Goal: Information Seeking & Learning: Find specific fact

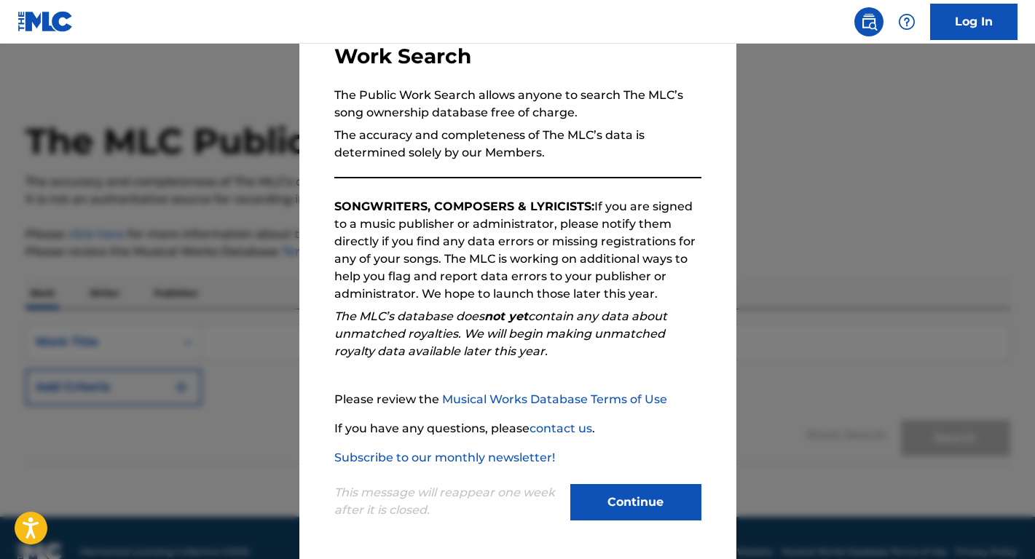
scroll to position [107, 0]
click at [602, 502] on button "Continue" at bounding box center [635, 502] width 131 height 36
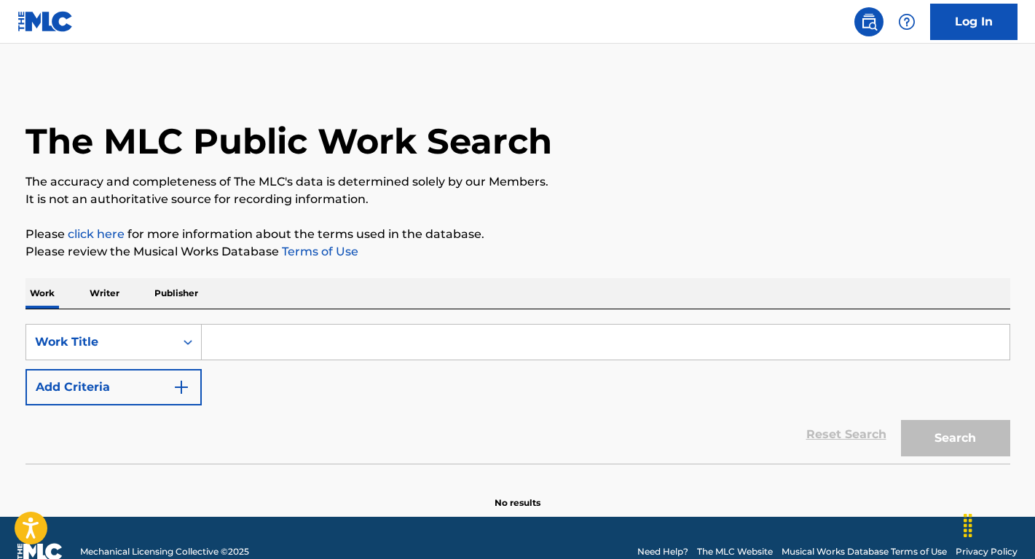
click at [267, 365] on div "SearchWithCriteria427b67d0-f1b4-4d09-8198-75e3827d61e6 Work Title Add Criteria" at bounding box center [517, 365] width 984 height 82
click at [276, 344] on input "Search Form" at bounding box center [605, 342] width 807 height 35
paste input "Till We Meet Again (再見)"
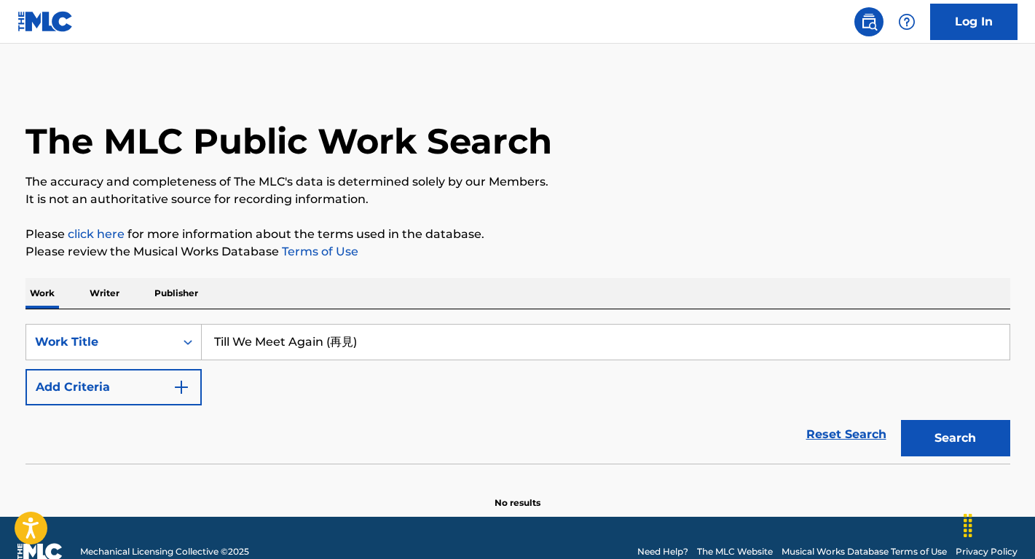
type input "Till We Meet Again (再見)"
click at [955, 438] on button "Search" at bounding box center [955, 438] width 109 height 36
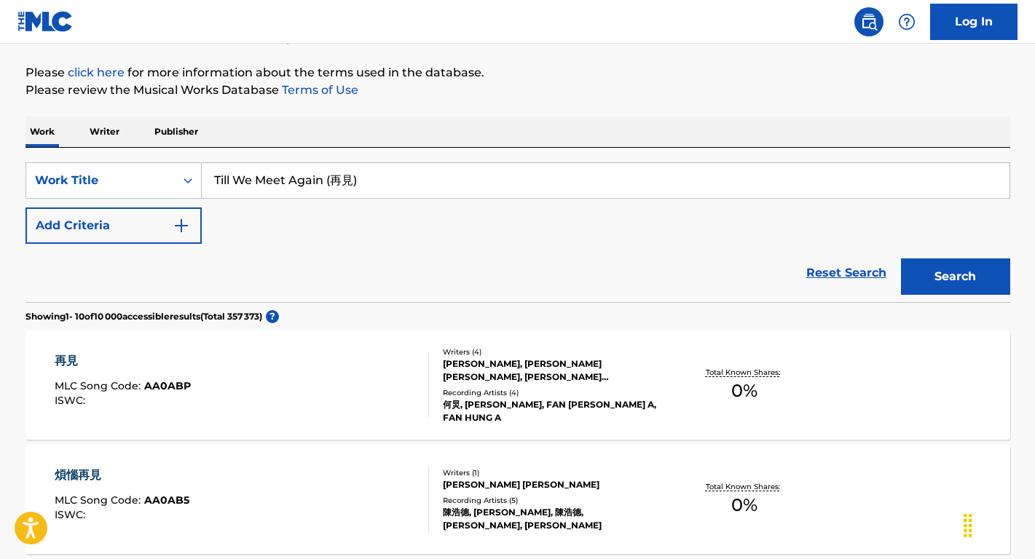
scroll to position [189, 0]
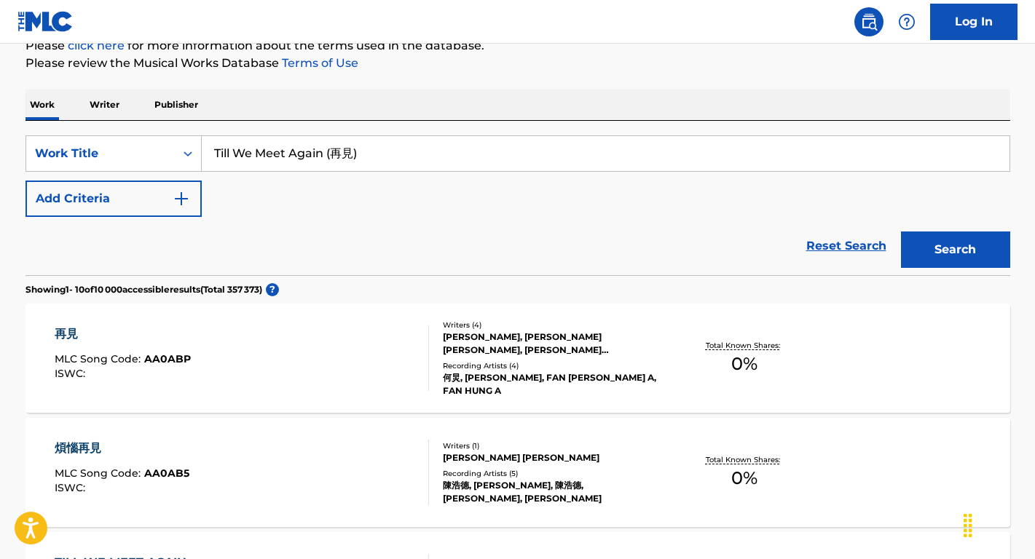
click at [128, 360] on span "MLC Song Code :" at bounding box center [100, 358] width 90 height 13
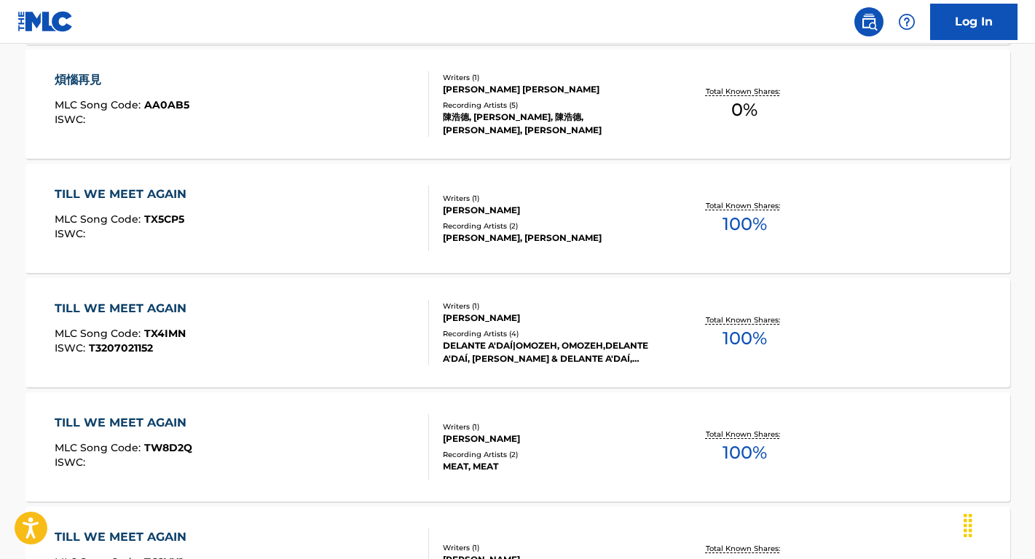
scroll to position [186, 0]
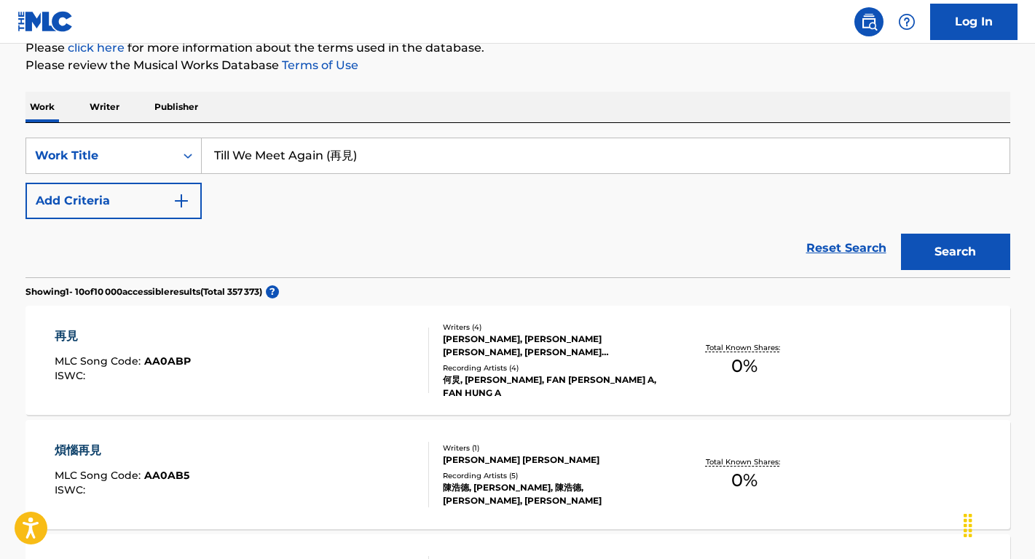
click at [156, 210] on button "Add Criteria" at bounding box center [113, 201] width 176 height 36
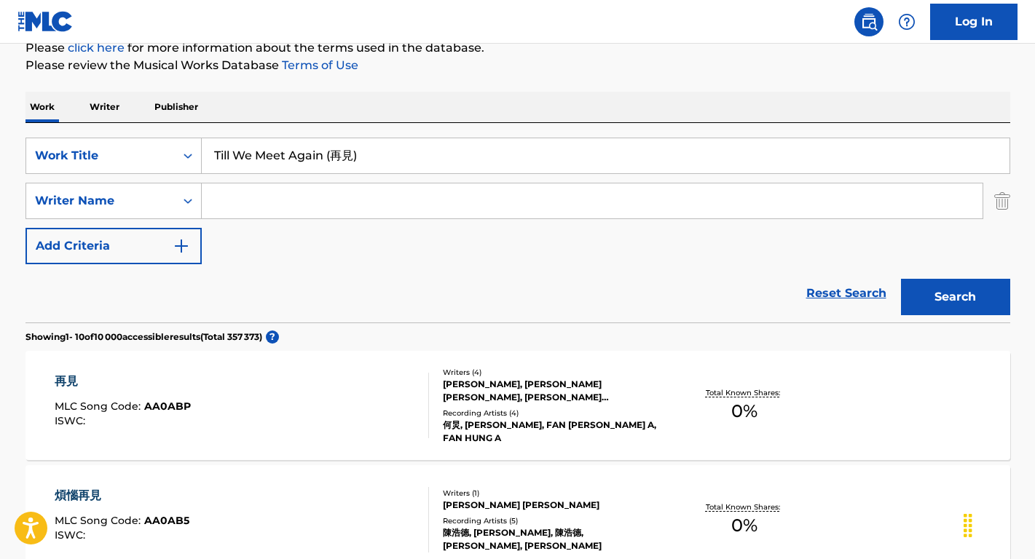
click at [256, 205] on input "Search Form" at bounding box center [592, 200] width 781 height 35
paste input "Till We Meet Again (再見)"
drag, startPoint x: 419, startPoint y: 203, endPoint x: 221, endPoint y: 195, distance: 198.2
click at [221, 195] on input "Till We Meet Again (再見)" at bounding box center [592, 200] width 781 height 35
paste input "[PERSON_NAME]"
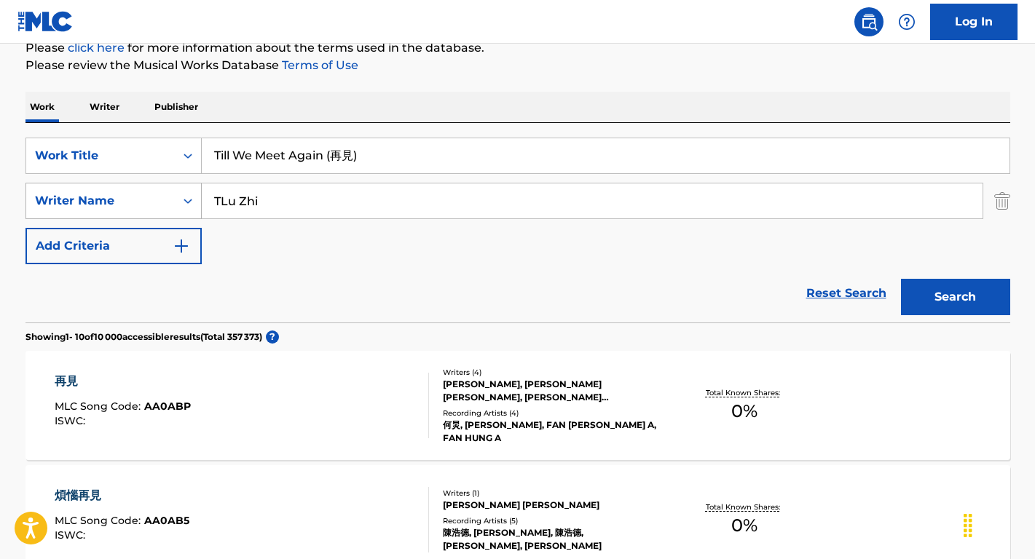
drag, startPoint x: 277, startPoint y: 203, endPoint x: 143, endPoint y: 200, distance: 134.0
click at [143, 200] on div "SearchWithCriteria17e8a680-bd38-46a0-8538-247db8b0ef79 Writer Name [PERSON_NAME]" at bounding box center [517, 201] width 984 height 36
paste input "[PERSON_NAME]"
type input "[PERSON_NAME]"
click at [955, 297] on button "Search" at bounding box center [955, 297] width 109 height 36
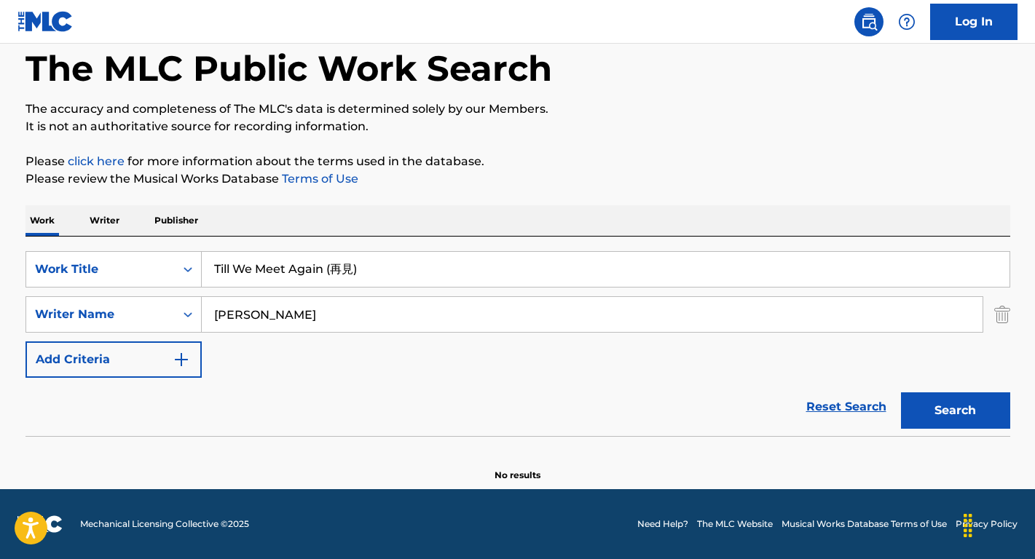
scroll to position [73, 0]
drag, startPoint x: 374, startPoint y: 266, endPoint x: 185, endPoint y: 266, distance: 188.6
click at [185, 266] on div "SearchWithCriteria427b67d0-f1b4-4d09-8198-75e3827d61e6 Work Title Till We Meet …" at bounding box center [517, 269] width 984 height 36
paste input "Місця щасливих людей"
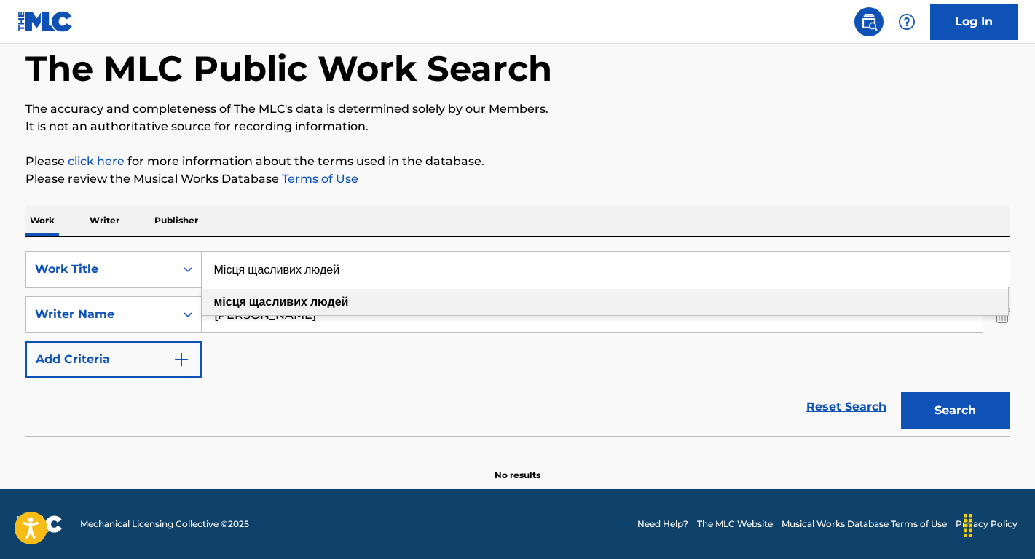
click at [293, 308] on strong "щасливих" at bounding box center [278, 302] width 58 height 14
type input "місця щасливих людей"
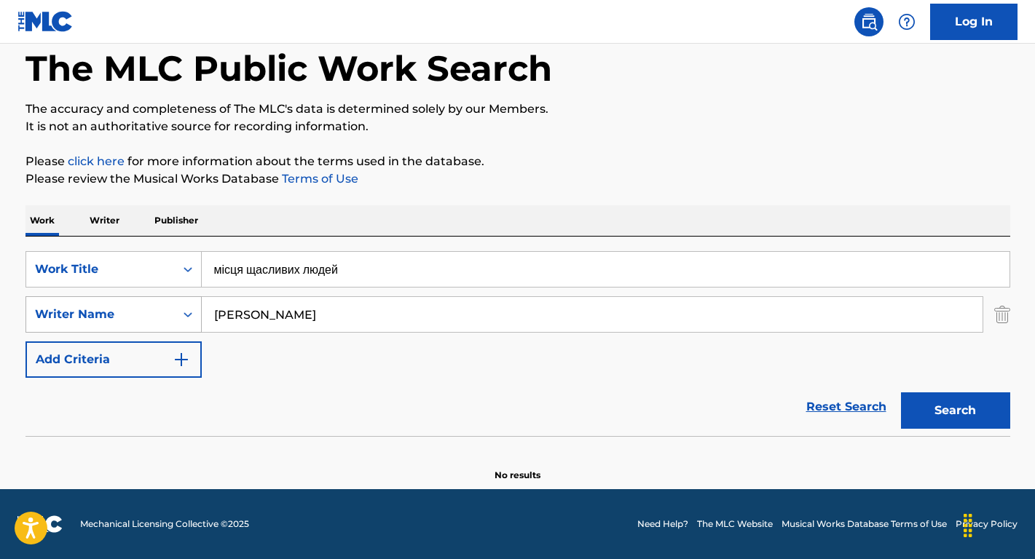
drag, startPoint x: 293, startPoint y: 309, endPoint x: 162, endPoint y: 307, distance: 131.1
click at [162, 307] on div "SearchWithCriteria17e8a680-bd38-46a0-8538-247db8b0ef79 Writer Name [PERSON_NAME]" at bounding box center [517, 314] width 984 height 36
click at [955, 411] on button "Search" at bounding box center [955, 410] width 109 height 36
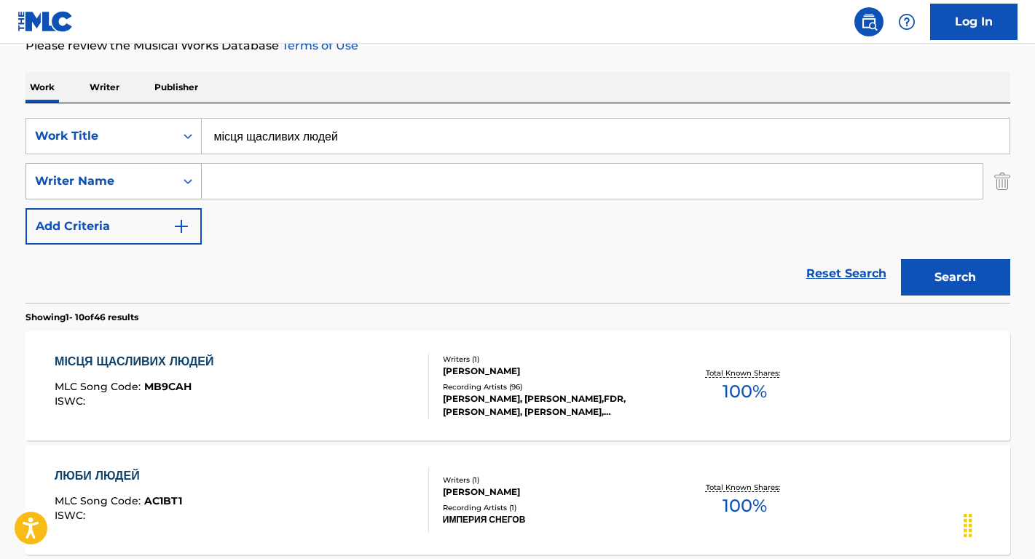
scroll to position [208, 0]
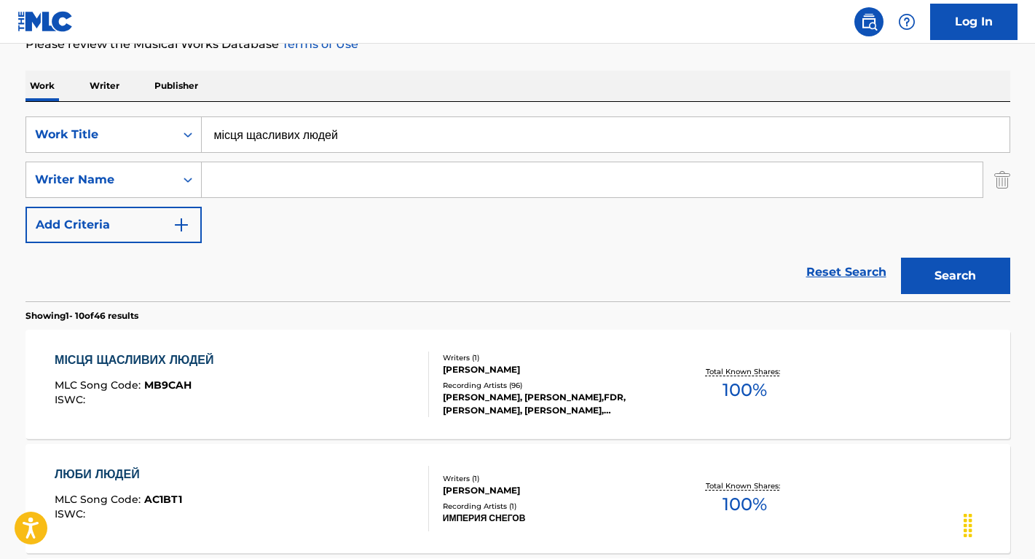
click at [180, 358] on div "МІСЦЯ ЩАСЛИВИХ ЛЮДЕЙ" at bounding box center [138, 360] width 166 height 17
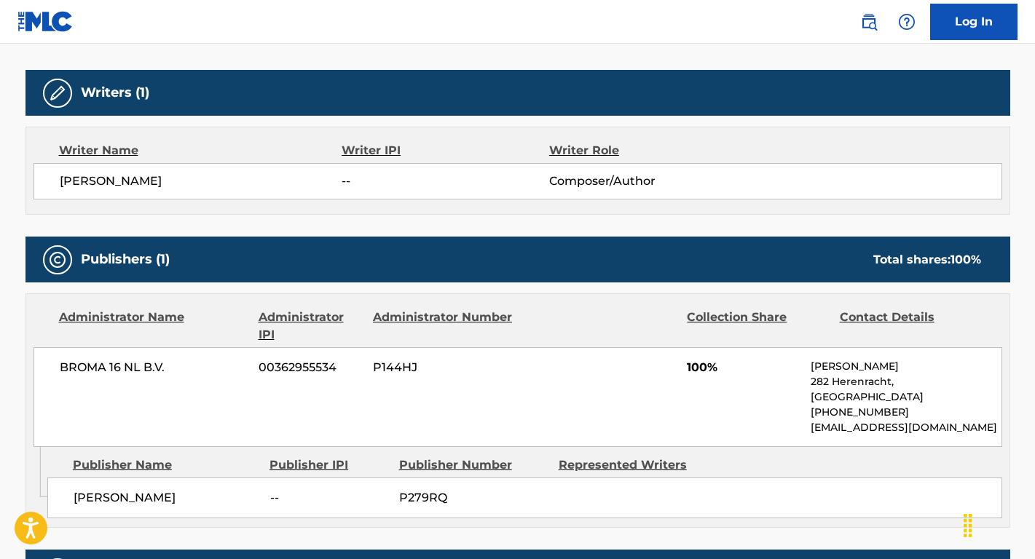
scroll to position [446, 0]
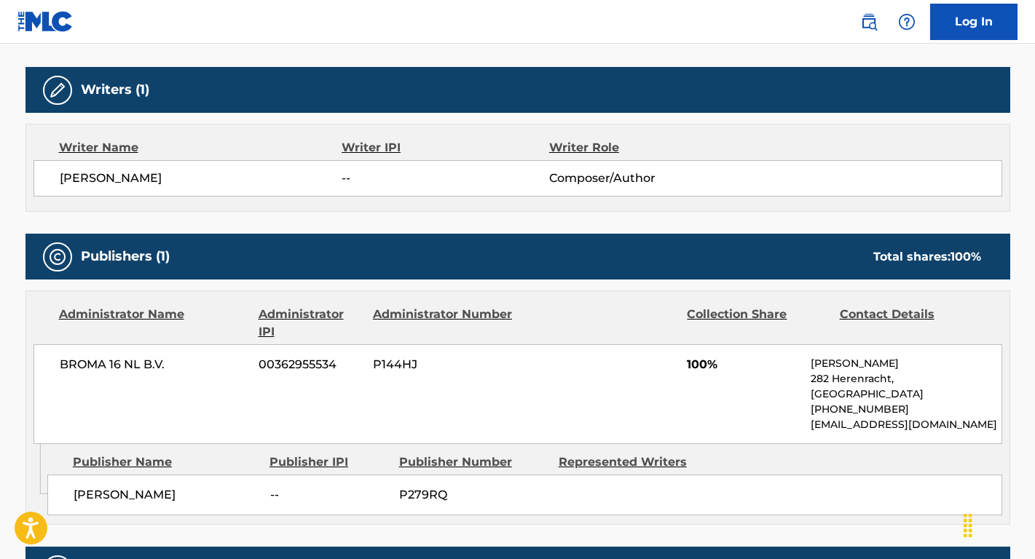
click at [186, 497] on span "[PERSON_NAME]" at bounding box center [167, 494] width 186 height 17
drag, startPoint x: 184, startPoint y: 494, endPoint x: 56, endPoint y: 496, distance: 128.2
click at [56, 496] on div "[PERSON_NAME] SKRYABIN -- P279RQ" at bounding box center [524, 495] width 955 height 41
copy span "[PERSON_NAME]"
drag, startPoint x: 181, startPoint y: 364, endPoint x: 36, endPoint y: 365, distance: 145.6
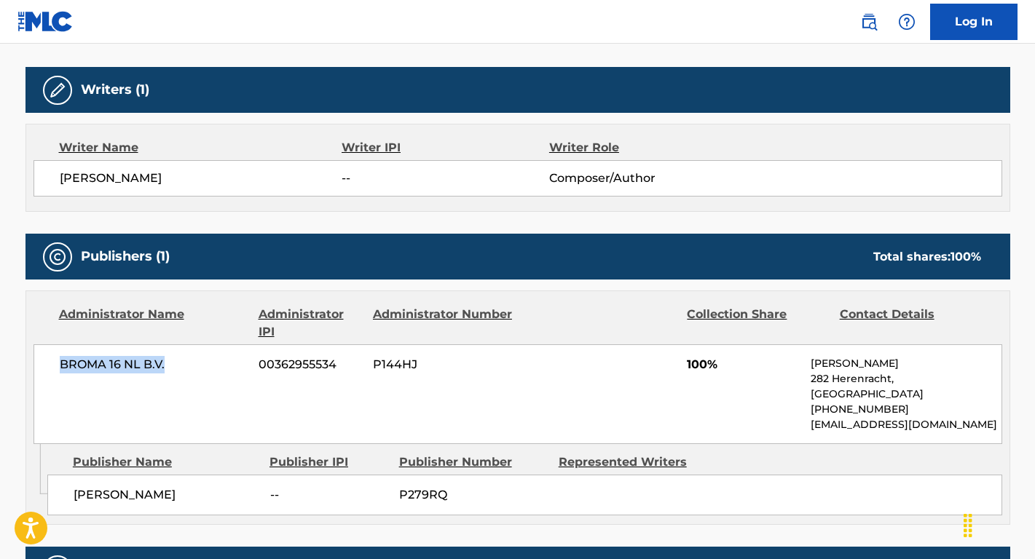
click at [36, 365] on div "BROMA 16 NL B.V. 00362955534 P144HJ 100% [PERSON_NAME][STREET_ADDRESS] [PHONE_N…" at bounding box center [517, 394] width 968 height 100
copy span "BROMA 16 NL B.V."
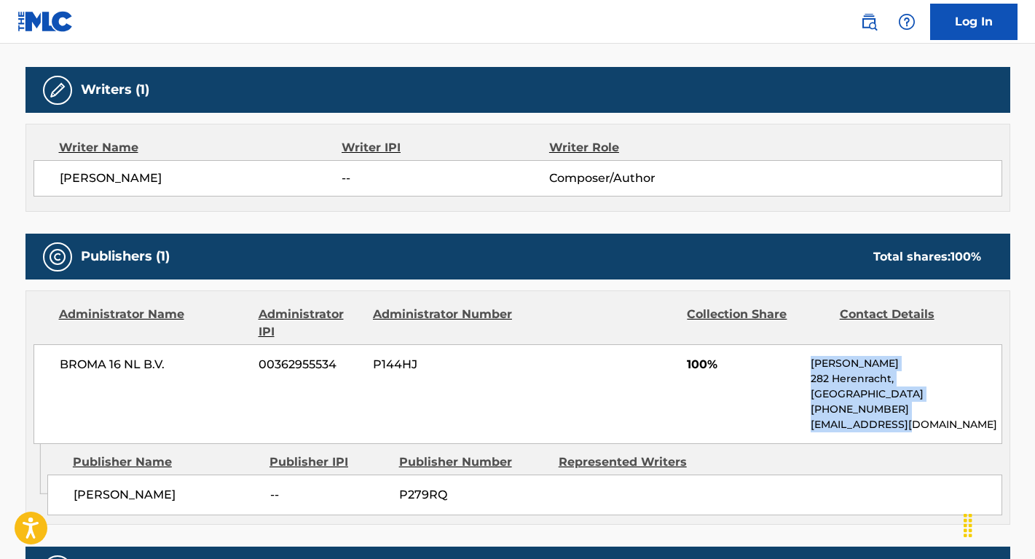
drag, startPoint x: 808, startPoint y: 360, endPoint x: 922, endPoint y: 424, distance: 130.4
click at [922, 424] on div "BROMA 16 NL B.V. 00362955534 P144HJ 100% [PERSON_NAME][STREET_ADDRESS] [PHONE_N…" at bounding box center [517, 394] width 968 height 100
copy div "[PERSON_NAME][STREET_ADDRESS] [PHONE_NUMBER] [EMAIL_ADDRESS][DOMAIN_NAME]"
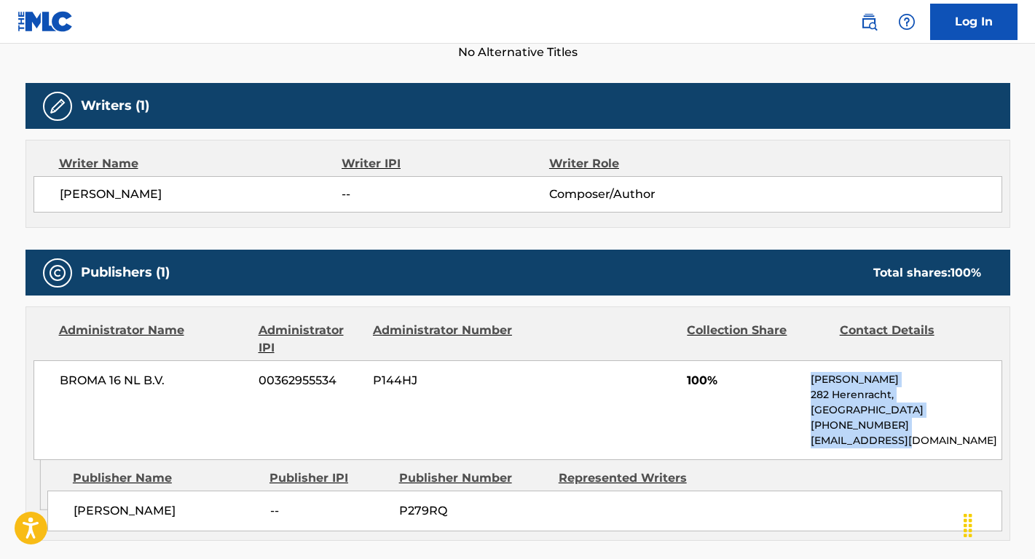
scroll to position [429, 0]
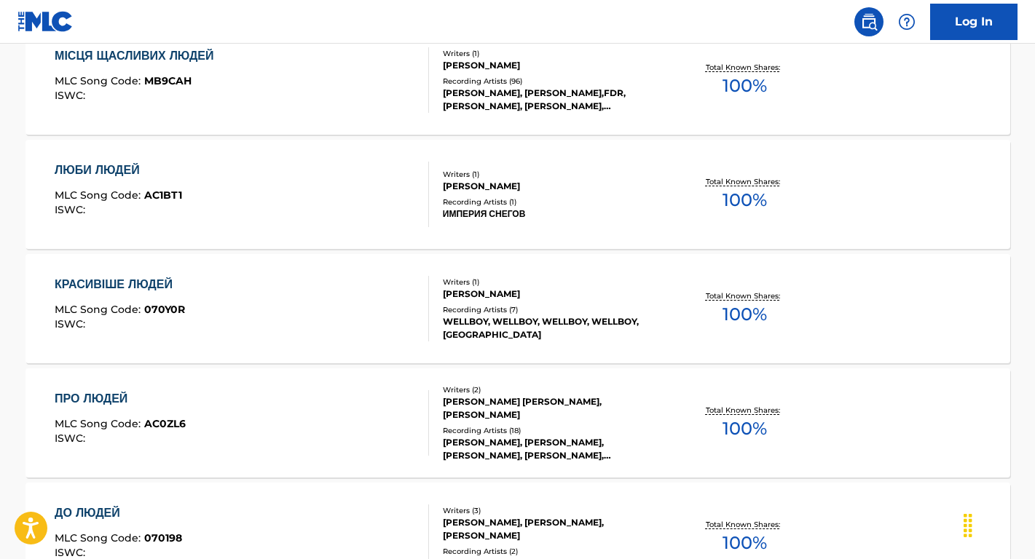
scroll to position [208, 0]
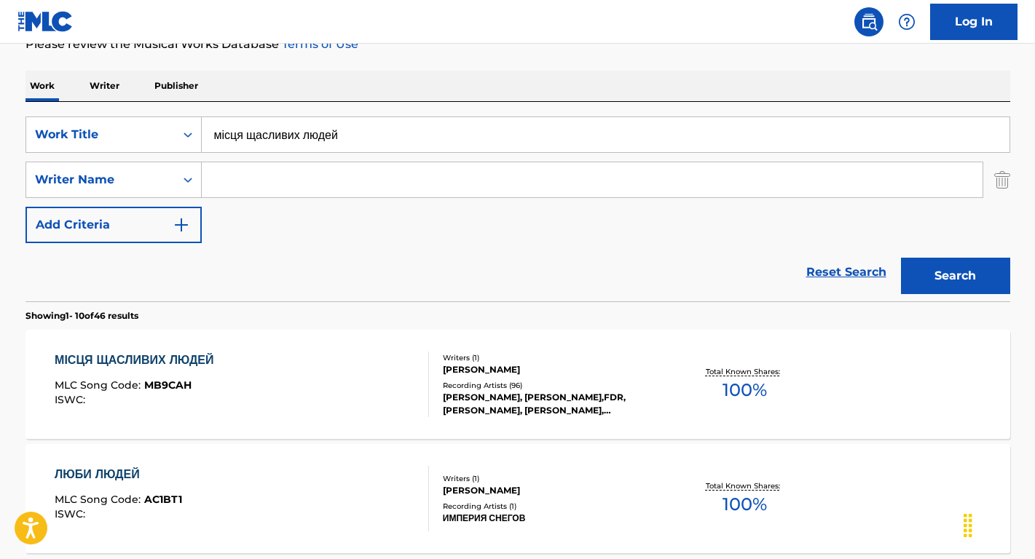
click at [154, 365] on div "МІСЦЯ ЩАСЛИВИХ ЛЮДЕЙ" at bounding box center [138, 360] width 166 height 17
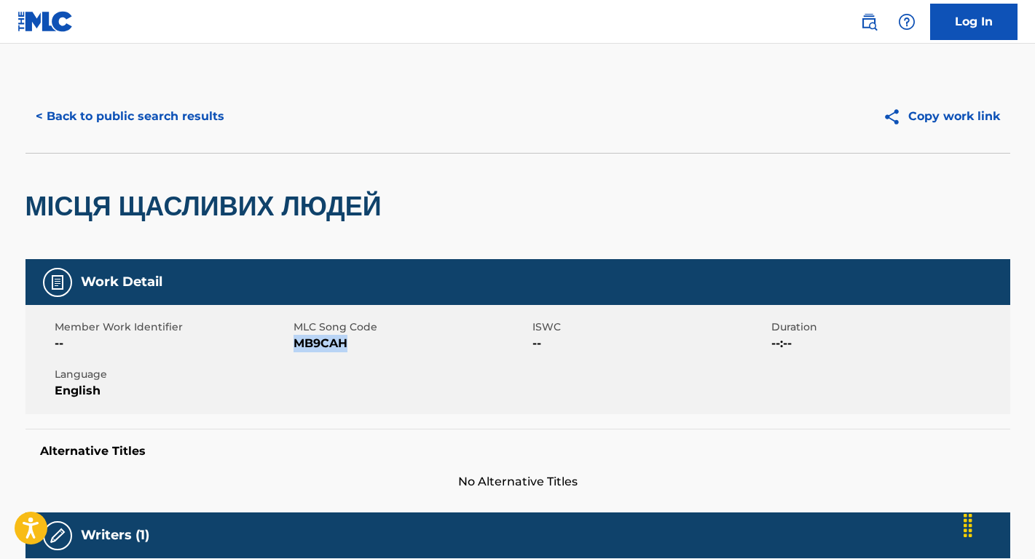
drag, startPoint x: 349, startPoint y: 348, endPoint x: 296, endPoint y: 346, distance: 52.5
click at [296, 346] on span "MB9CAH" at bounding box center [410, 343] width 235 height 17
copy span "MB9CAH"
click at [194, 117] on button "< Back to public search results" at bounding box center [129, 116] width 209 height 36
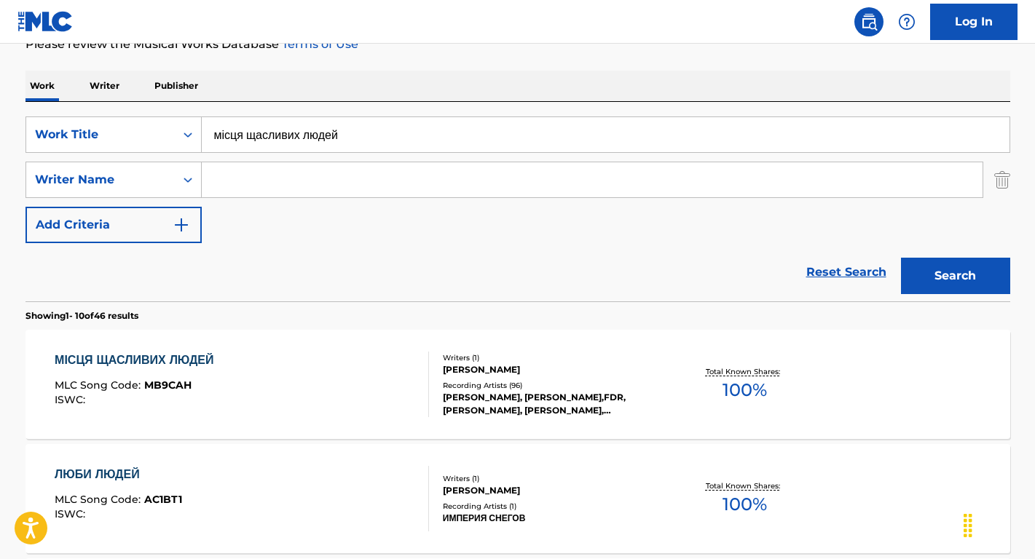
click at [307, 174] on input "Search Form" at bounding box center [592, 179] width 781 height 35
paste input "[PERSON_NAME]"
type input "[PERSON_NAME]"
drag, startPoint x: 374, startPoint y: 137, endPoint x: 155, endPoint y: 135, distance: 218.4
click at [155, 135] on div "SearchWithCriteria427b67d0-f1b4-4d09-8198-75e3827d61e6 Work Title місця щасливи…" at bounding box center [517, 134] width 984 height 36
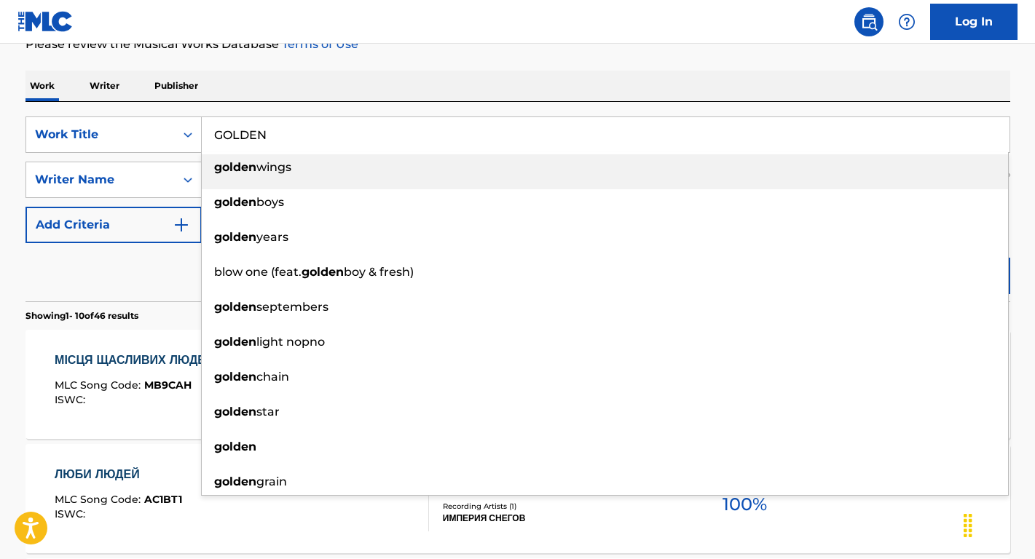
type input "GOLDEN"
click at [76, 261] on div "Reset Search Search" at bounding box center [517, 272] width 984 height 58
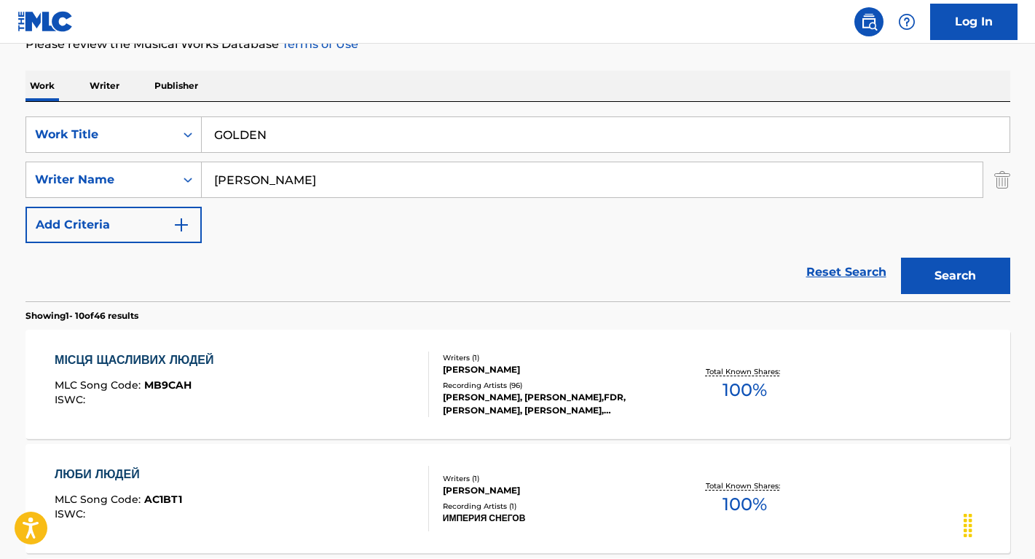
click at [923, 277] on button "Search" at bounding box center [955, 276] width 109 height 36
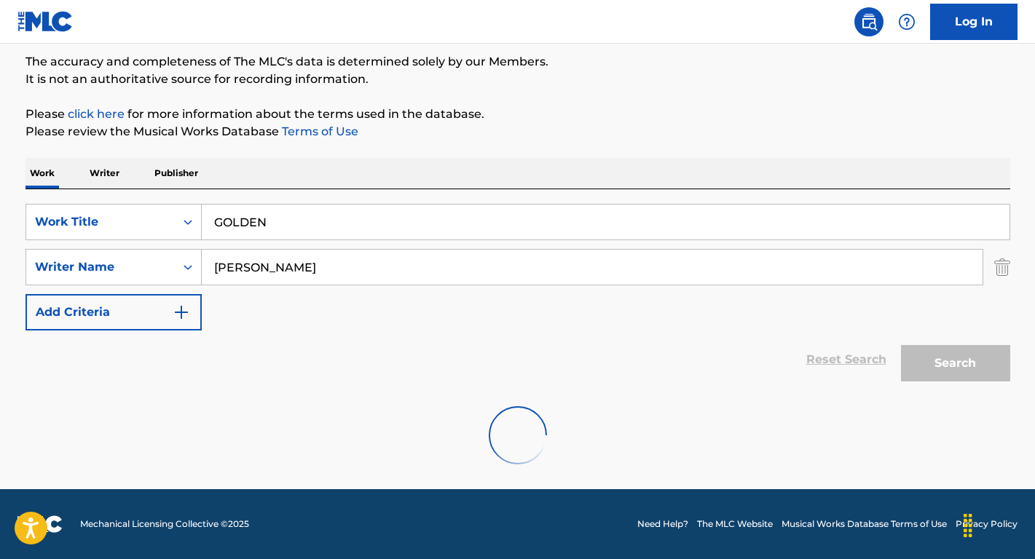
scroll to position [73, 0]
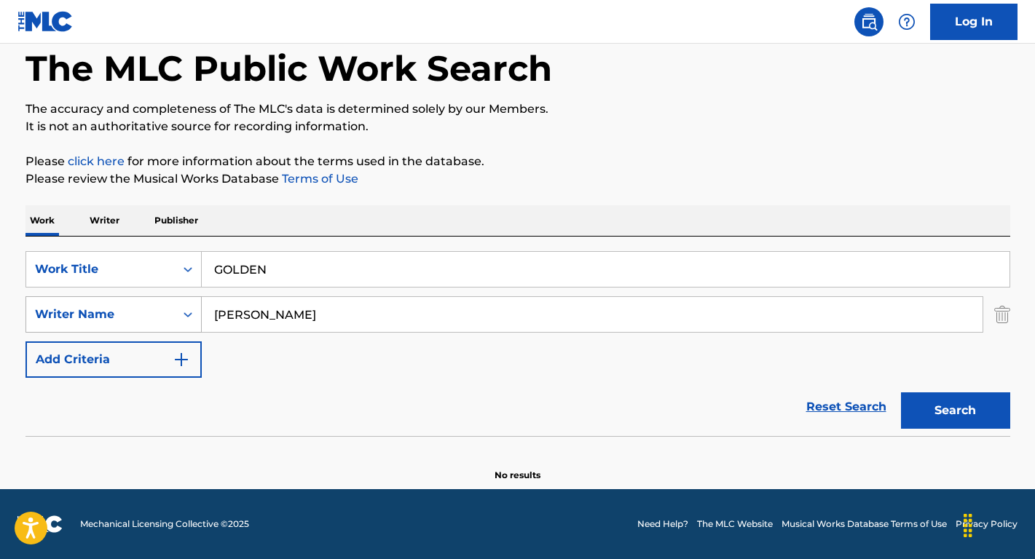
drag, startPoint x: 246, startPoint y: 315, endPoint x: 67, endPoint y: 303, distance: 179.5
click at [67, 303] on div "SearchWithCriteria17e8a680-bd38-46a0-8538-247db8b0ef79 Writer Name [PERSON_NAME]" at bounding box center [517, 314] width 984 height 36
click at [955, 411] on button "Search" at bounding box center [955, 410] width 109 height 36
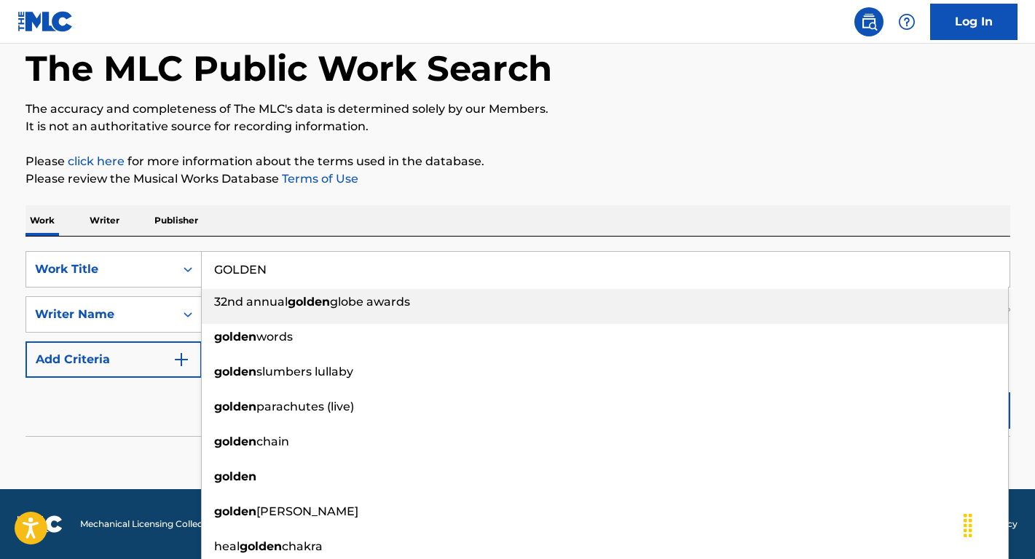
drag, startPoint x: 296, startPoint y: 272, endPoint x: 207, endPoint y: 272, distance: 89.6
click at [206, 272] on input "GOLDEN" at bounding box center [605, 269] width 807 height 35
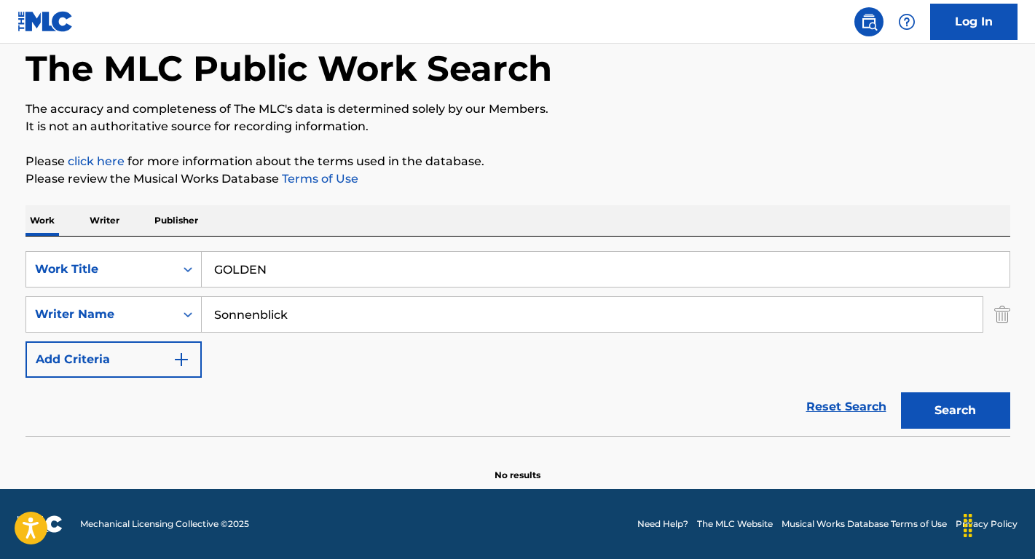
drag, startPoint x: 171, startPoint y: 418, endPoint x: 190, endPoint y: 406, distance: 22.6
click at [171, 418] on div "Reset Search Search" at bounding box center [517, 407] width 984 height 58
drag, startPoint x: 291, startPoint y: 317, endPoint x: 142, endPoint y: 317, distance: 149.3
click at [142, 317] on div "SearchWithCriteria17e8a680-bd38-46a0-8538-247db8b0ef79 Writer Name [PERSON_NAME]" at bounding box center [517, 314] width 984 height 36
paste input "EJAE"
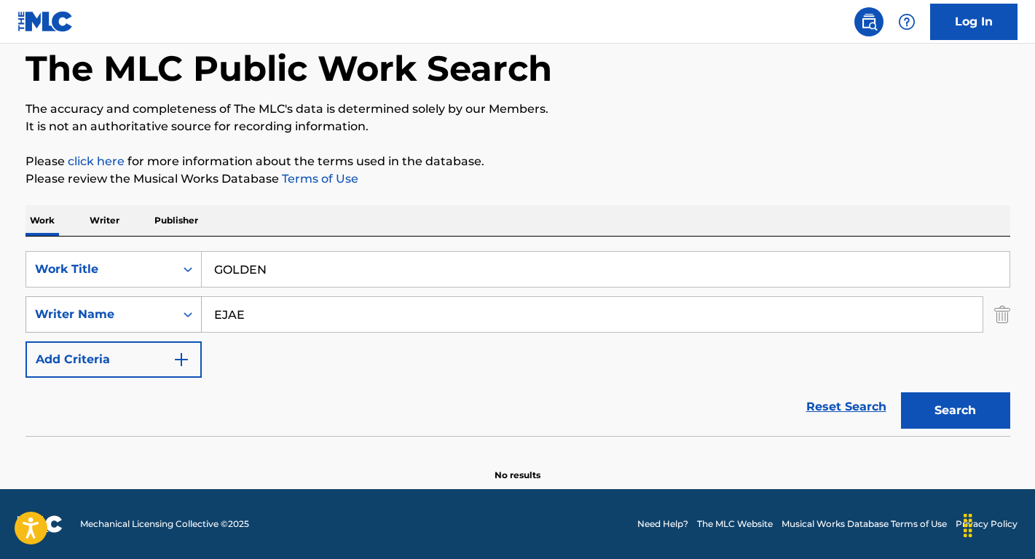
type input "EJAE"
click at [955, 411] on button "Search" at bounding box center [955, 410] width 109 height 36
drag, startPoint x: 287, startPoint y: 264, endPoint x: 161, endPoint y: 262, distance: 126.0
click at [161, 262] on div "SearchWithCriteria427b67d0-f1b4-4d09-8198-75e3827d61e6 Work Title GOLDEN" at bounding box center [517, 269] width 984 height 36
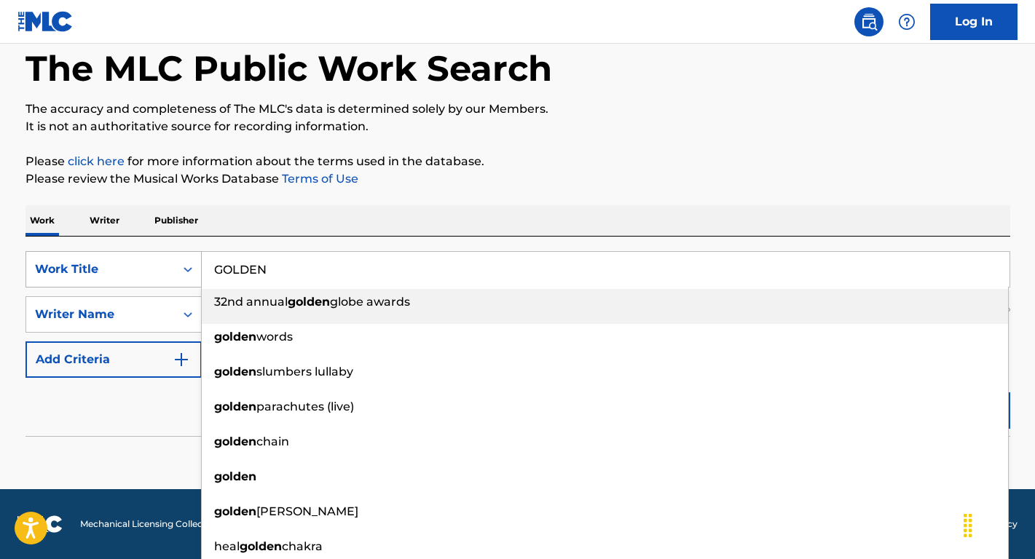
paste input "KPop Demon Hunters"
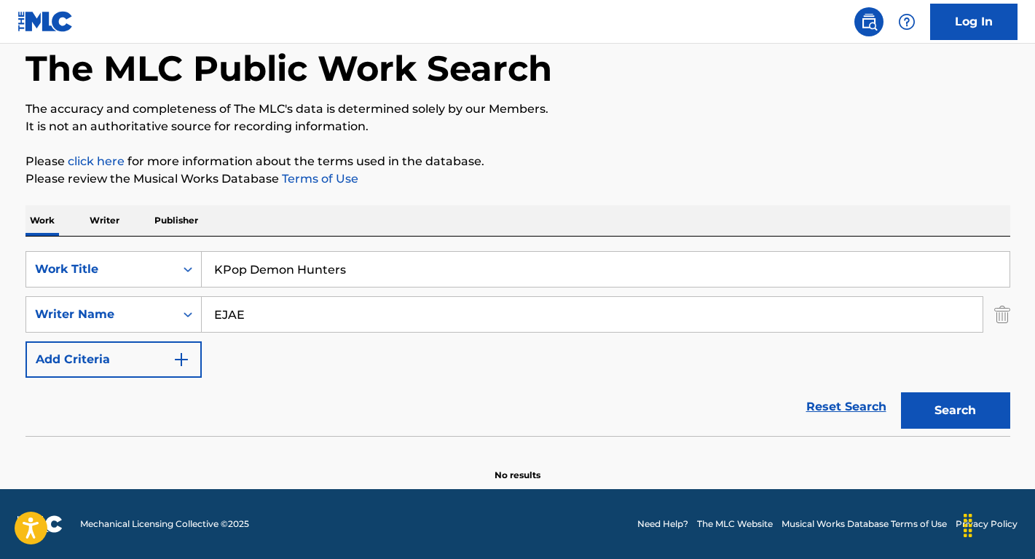
type input "KPop Demon Hunters"
drag, startPoint x: 246, startPoint y: 323, endPoint x: 168, endPoint y: 320, distance: 78.0
click at [168, 320] on div "SearchWithCriteria17e8a680-bd38-46a0-8538-247db8b0ef79 Writer Name [PERSON_NAME]" at bounding box center [517, 314] width 984 height 36
click at [955, 411] on button "Search" at bounding box center [955, 410] width 109 height 36
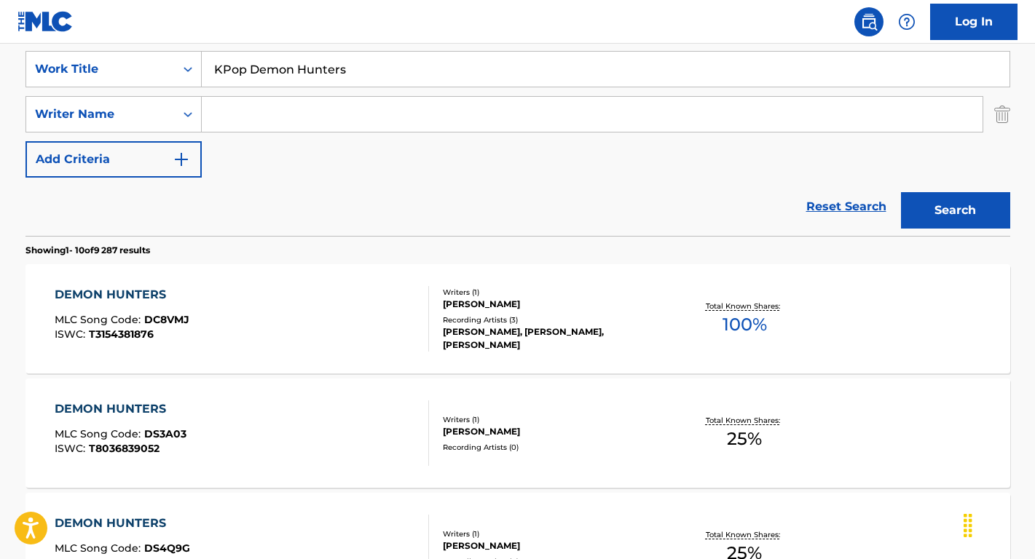
scroll to position [43, 0]
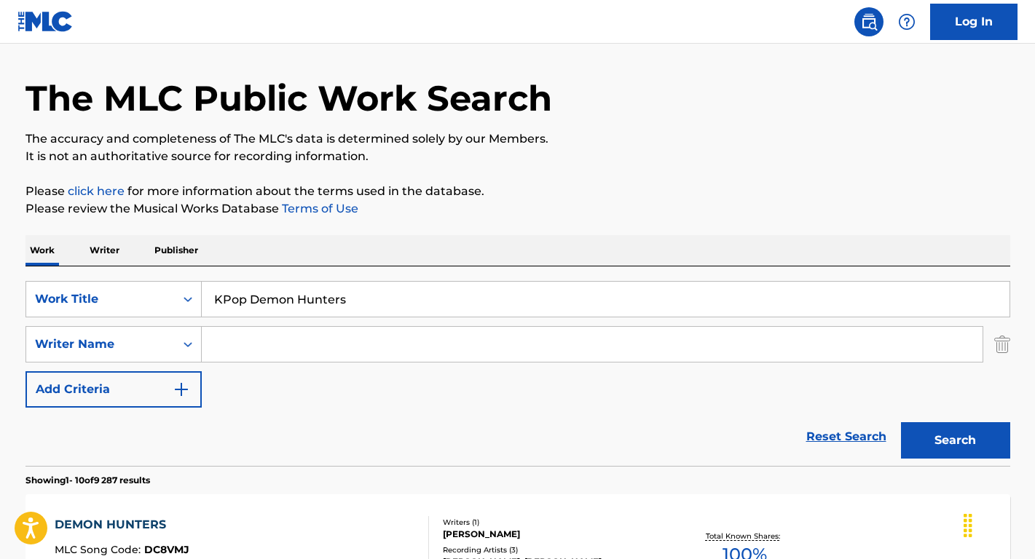
click at [323, 350] on input "Search Form" at bounding box center [592, 344] width 781 height 35
paste input "[PERSON_NAME]"
type input "[PERSON_NAME]"
drag, startPoint x: 365, startPoint y: 306, endPoint x: 157, endPoint y: 298, distance: 208.4
click at [157, 298] on div "SearchWithCriteria427b67d0-f1b4-4d09-8198-75e3827d61e6 Work Title KPop Demon Hu…" at bounding box center [517, 299] width 984 height 36
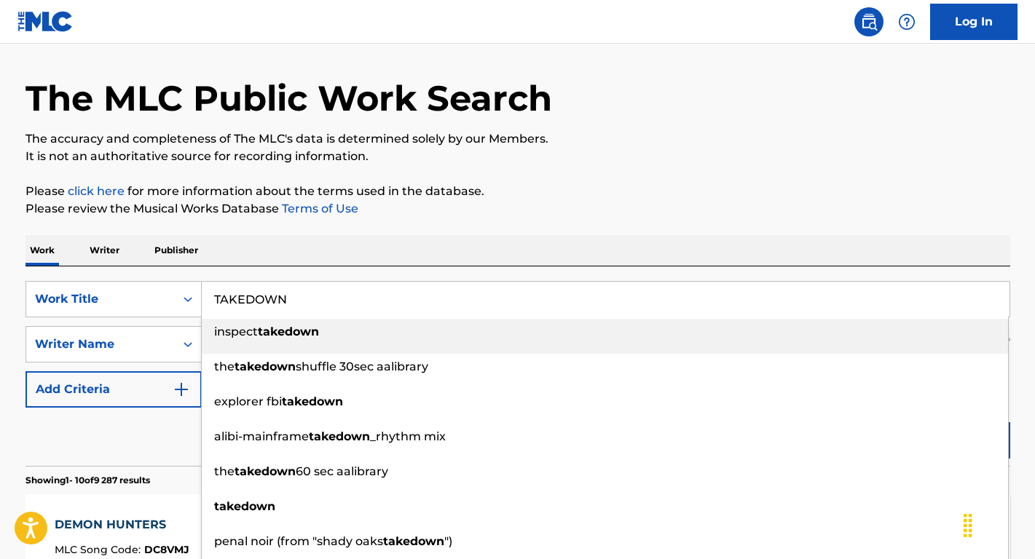
type input "TAKEDOWN"
click at [112, 410] on div "Reset Search Search" at bounding box center [517, 437] width 984 height 58
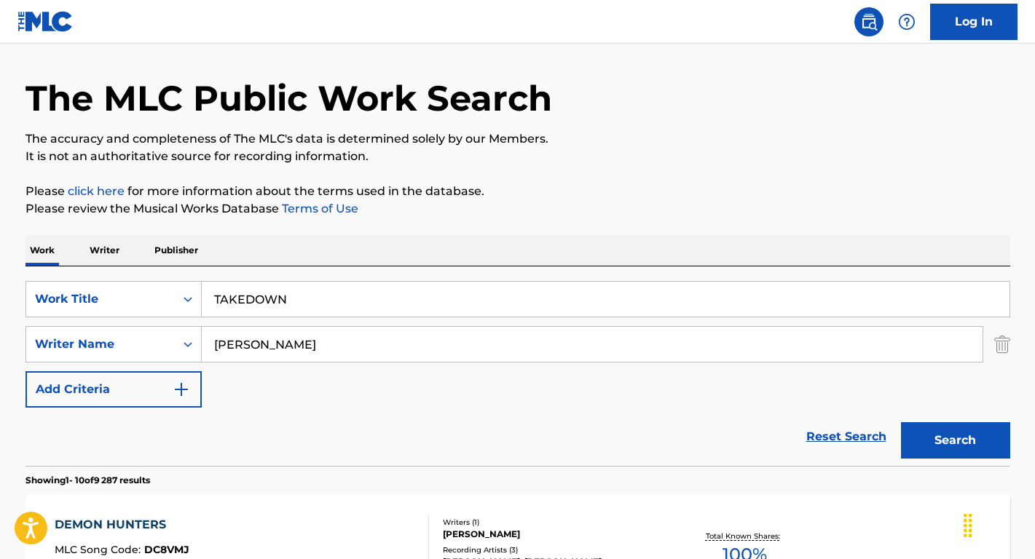
click at [972, 435] on button "Search" at bounding box center [955, 440] width 109 height 36
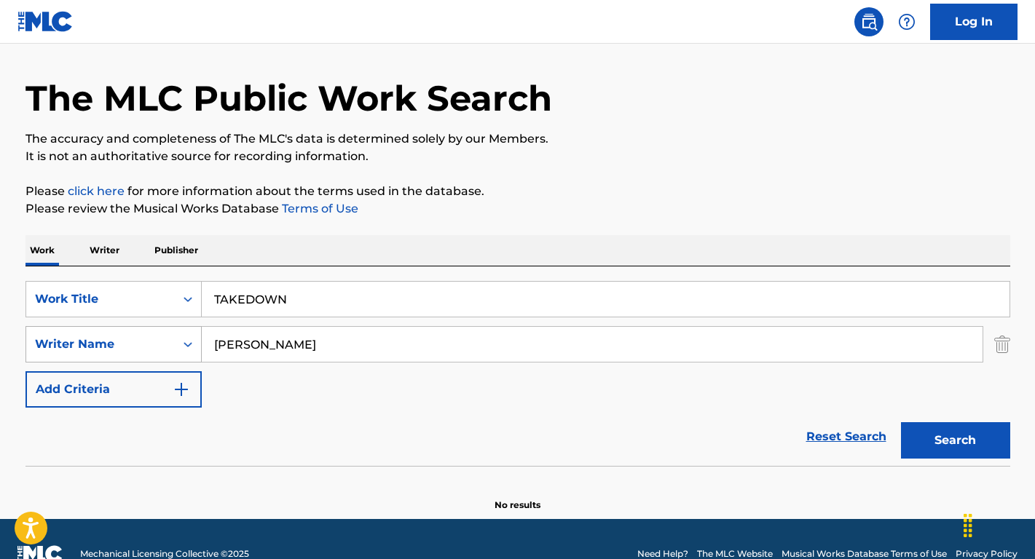
drag, startPoint x: 255, startPoint y: 347, endPoint x: 170, endPoint y: 339, distance: 84.8
click at [170, 339] on div "SearchWithCriteria17e8a680-bd38-46a0-8538-247db8b0ef79 Writer Name [PERSON_NAME]" at bounding box center [517, 344] width 984 height 36
click at [308, 342] on input "[PERSON_NAME] [PERSON_NAME]" at bounding box center [592, 344] width 781 height 35
type input "[PERSON_NAME]"
click at [955, 440] on button "Search" at bounding box center [955, 440] width 109 height 36
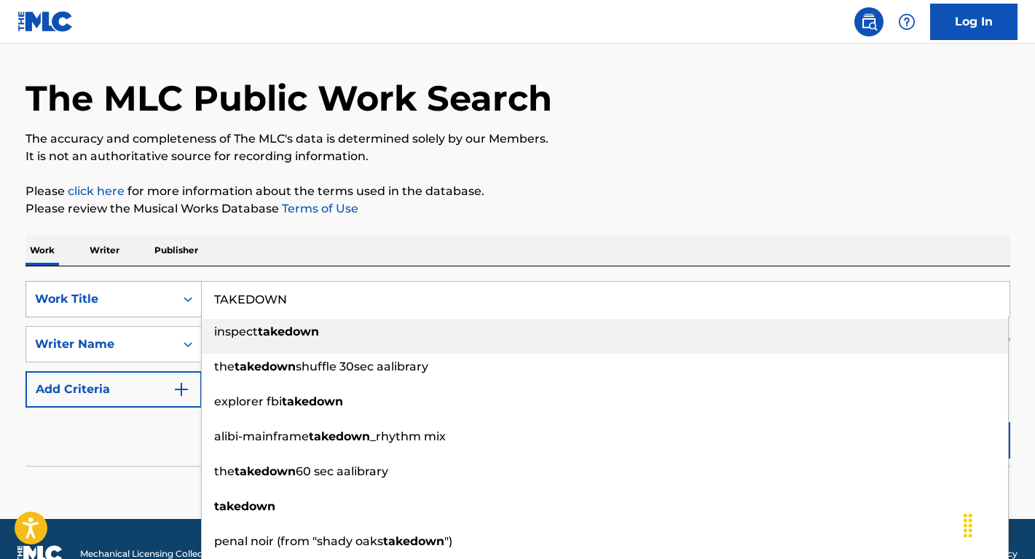
drag, startPoint x: 326, startPoint y: 302, endPoint x: 160, endPoint y: 301, distance: 166.0
click at [160, 299] on div "SearchWithCriteria427b67d0-f1b4-4d09-8198-75e3827d61e6 Work Title TAKEDOWN insp…" at bounding box center [517, 299] width 984 height 36
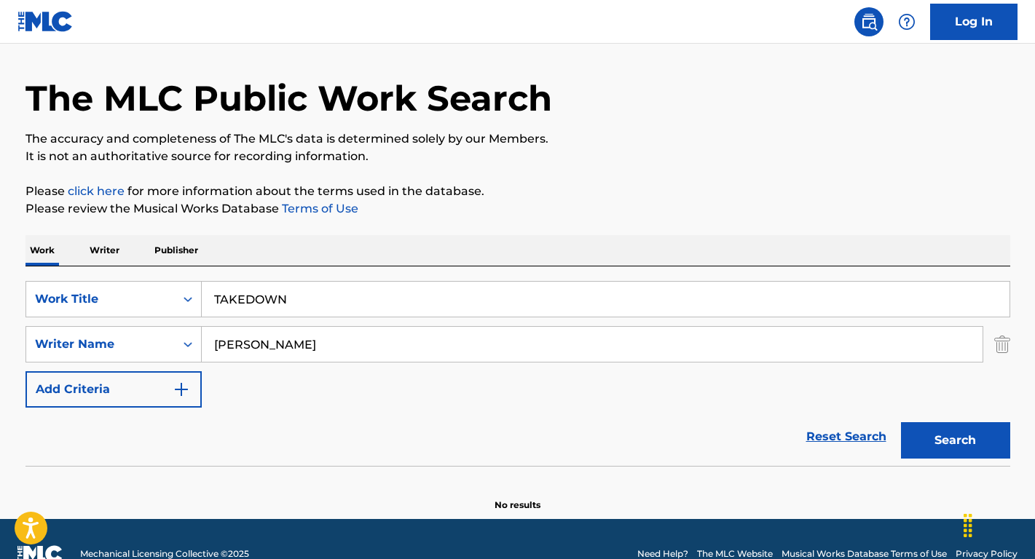
click at [492, 237] on div "Work Writer Publisher" at bounding box center [517, 250] width 984 height 31
